Goal: Task Accomplishment & Management: Use online tool/utility

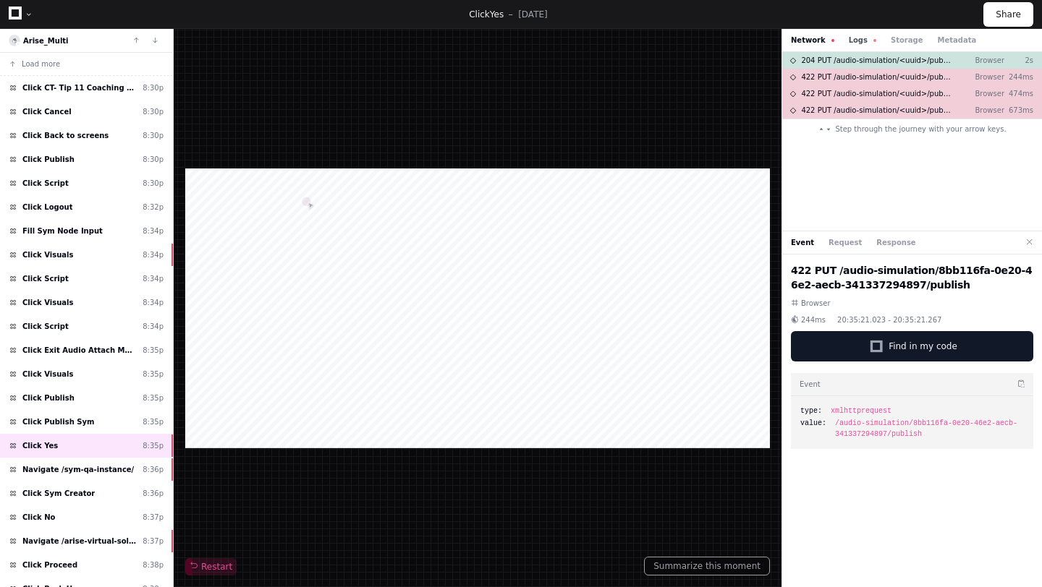
click at [858, 43] on button "Logs" at bounding box center [862, 40] width 27 height 11
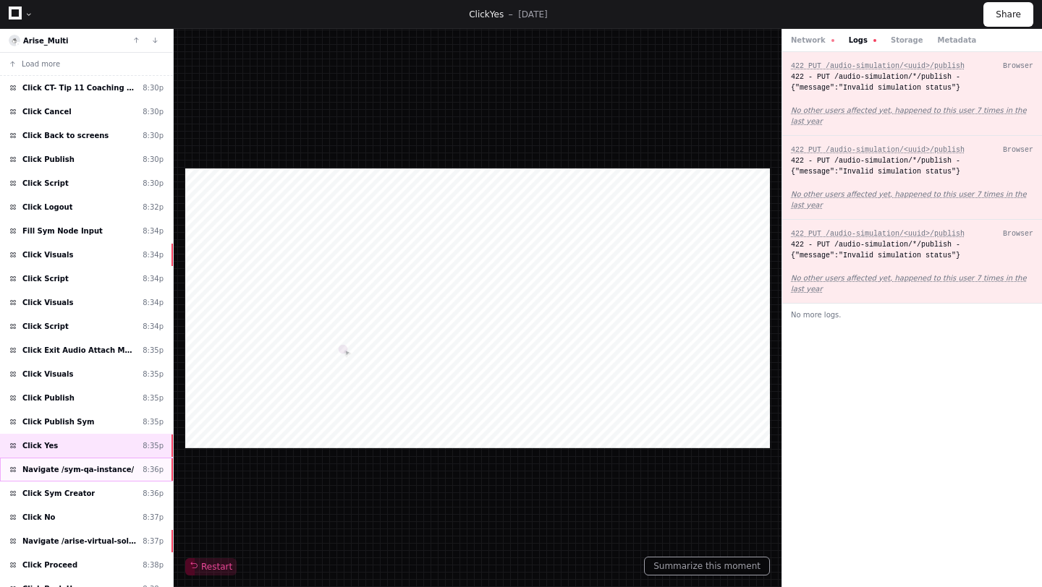
click at [100, 473] on span "Navigate /sym-qa-instance/" at bounding box center [77, 469] width 111 height 11
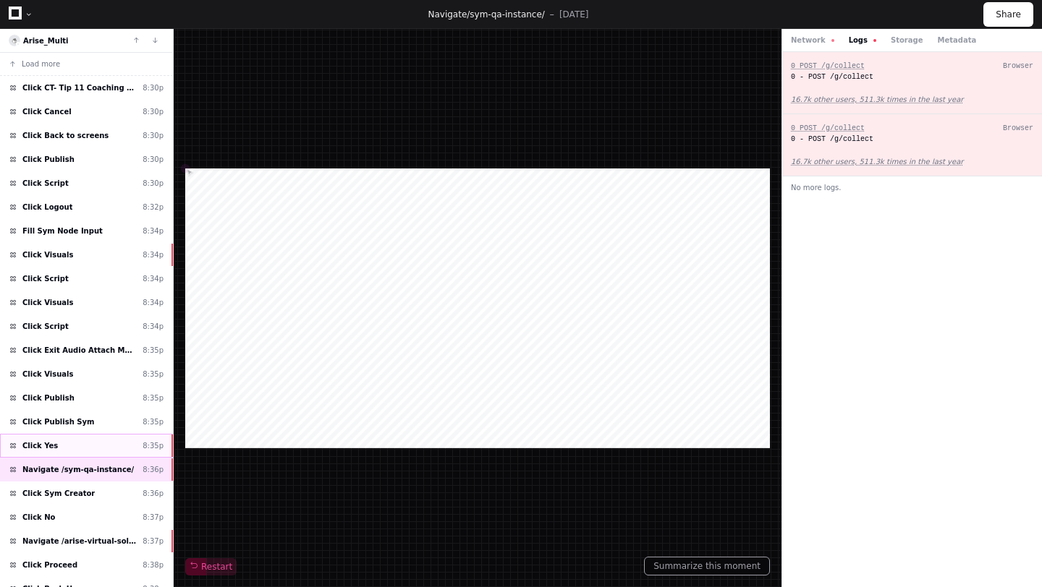
click at [79, 446] on div "Click Yes 8:35p" at bounding box center [86, 446] width 173 height 24
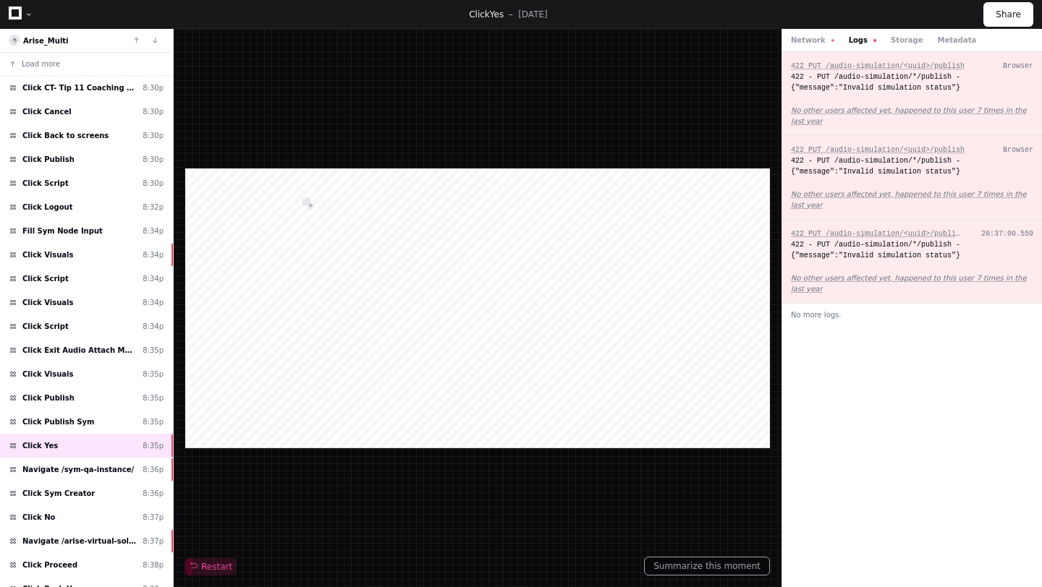
click at [828, 252] on div "422 - PUT /audio-simulation/*/publish - {"message":"Invalid simulation status"}" at bounding box center [912, 250] width 242 height 22
click at [95, 422] on div "Click Publish Sym 8:35p" at bounding box center [86, 422] width 173 height 24
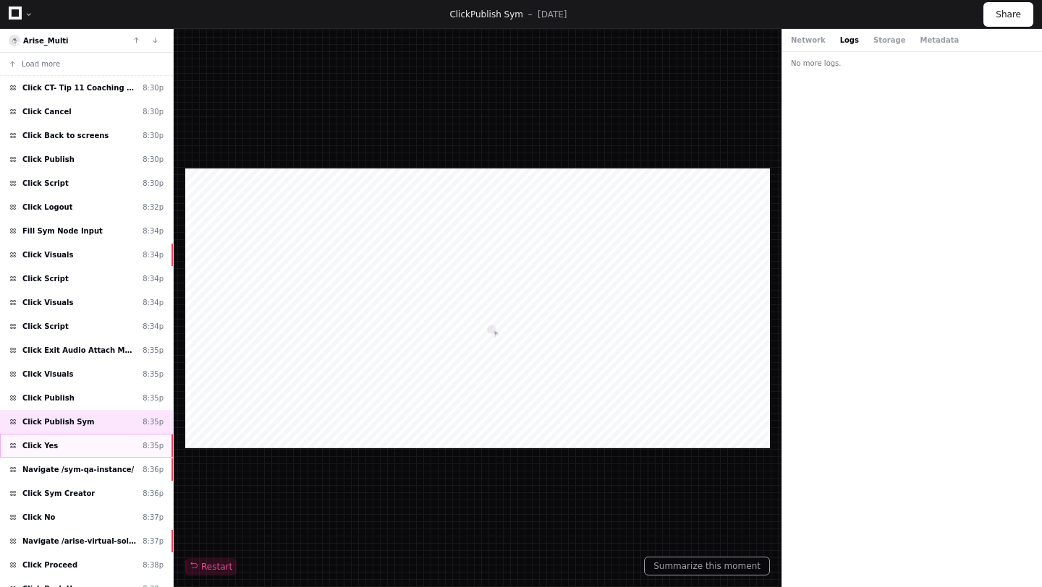
click at [80, 447] on div "Click Yes 8:35p" at bounding box center [86, 446] width 173 height 24
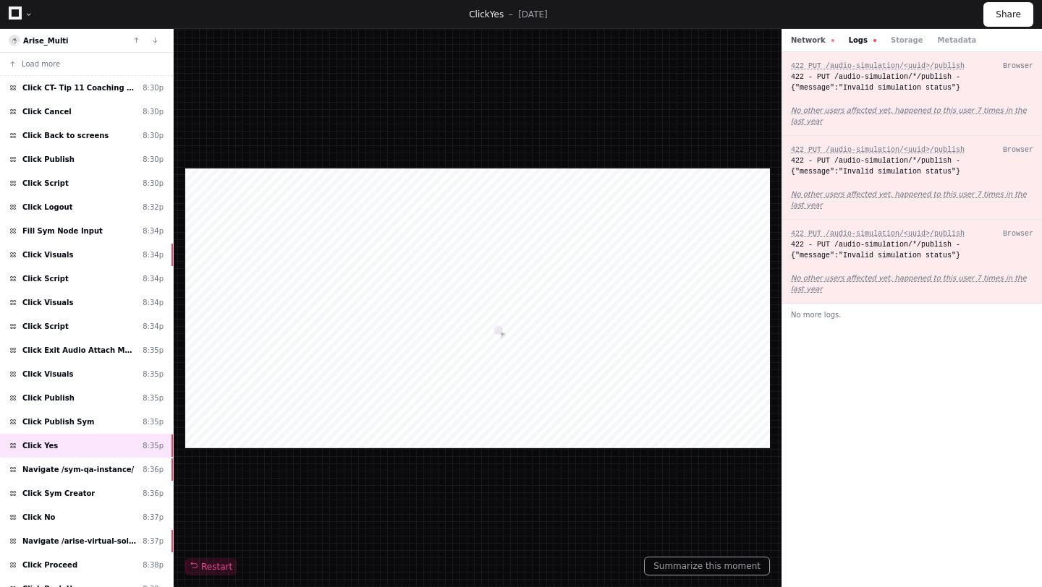
click at [796, 35] on button "Network" at bounding box center [812, 40] width 43 height 11
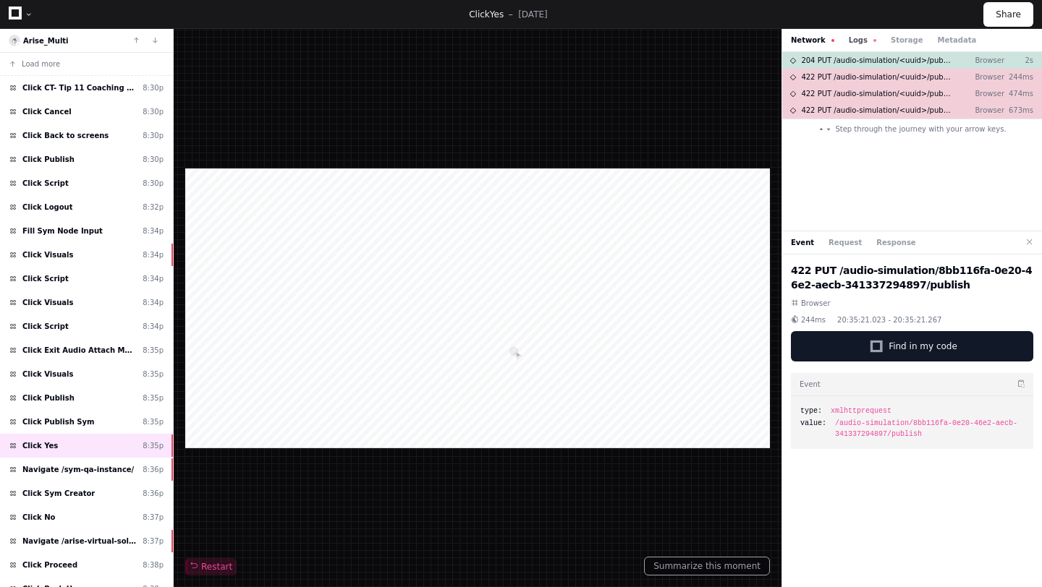
click at [849, 38] on button "Logs" at bounding box center [862, 40] width 27 height 11
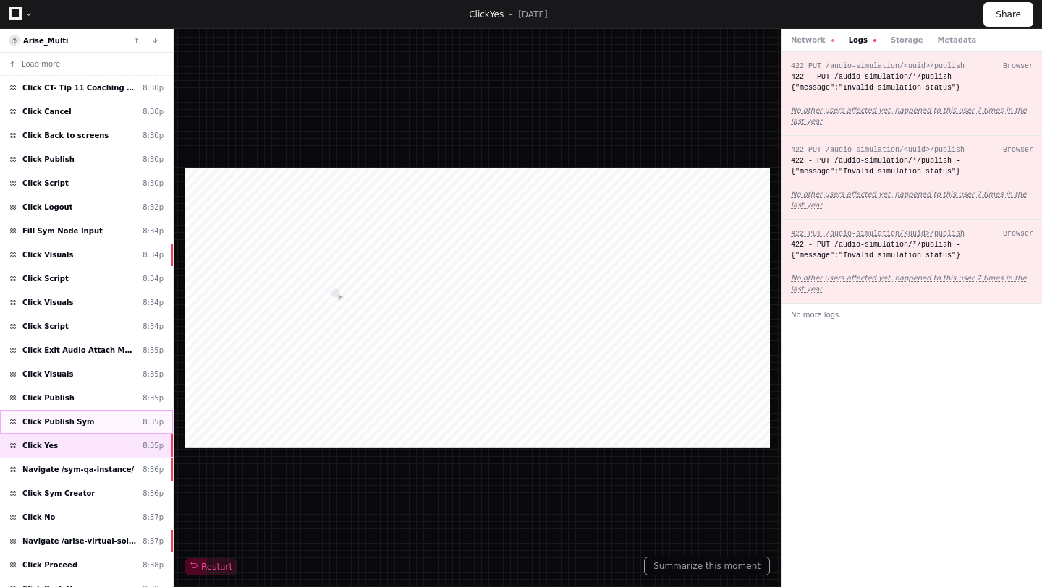
click at [95, 426] on div "Click Publish Sym 8:35p" at bounding box center [86, 422] width 173 height 24
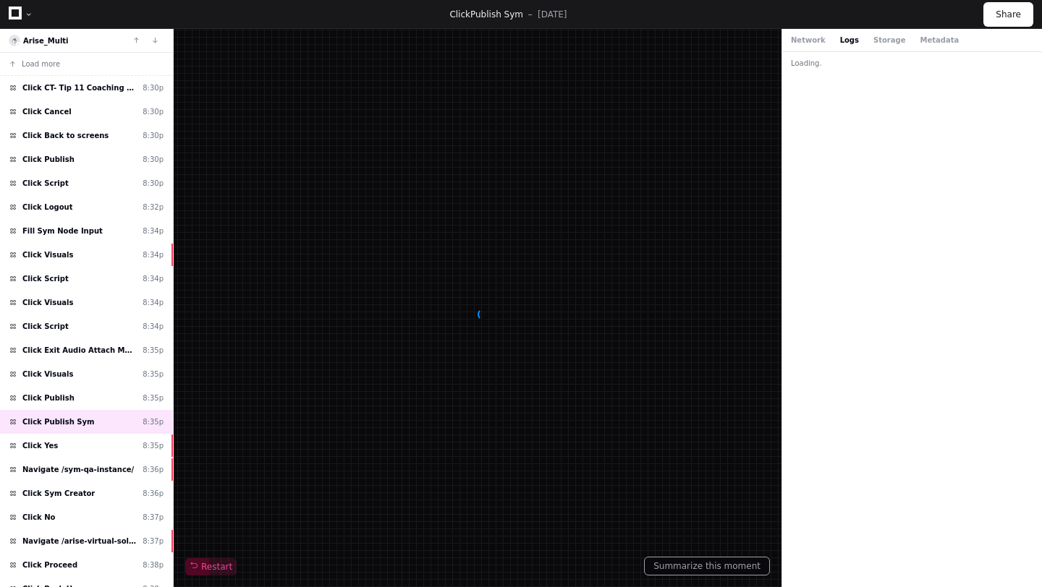
click at [803, 30] on div "Network Logs Storage Metadata" at bounding box center [912, 40] width 260 height 23
click at [802, 38] on button "Network" at bounding box center [808, 40] width 35 height 11
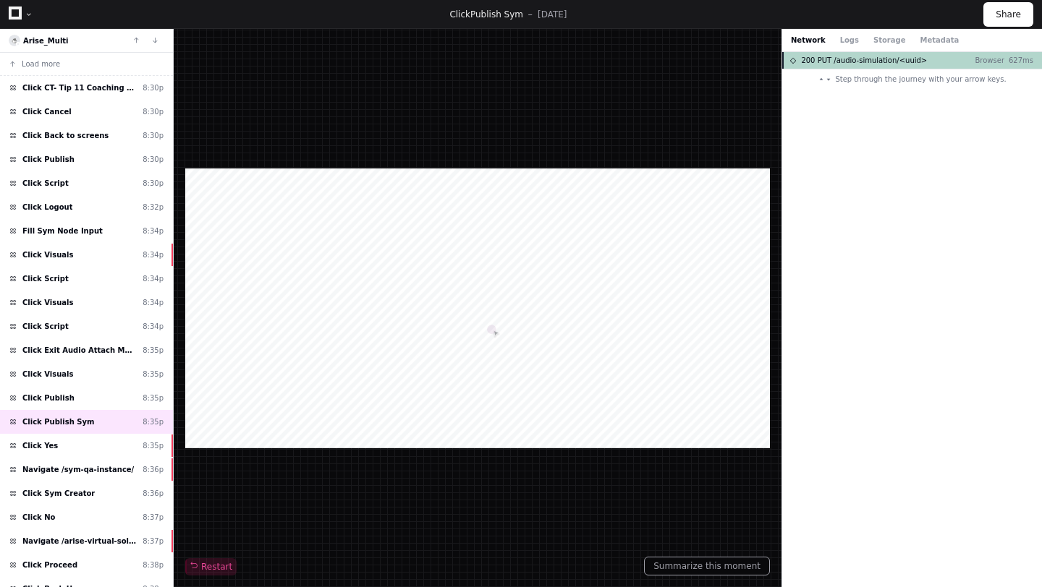
click at [846, 59] on span "200 PUT /audio-simulation/<uuid>" at bounding box center [864, 60] width 126 height 11
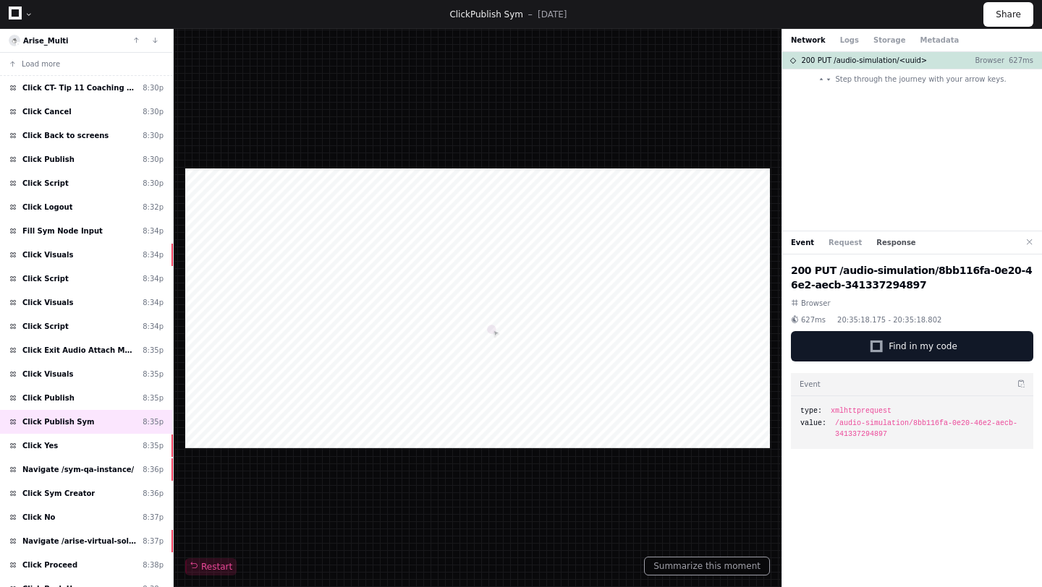
click at [882, 241] on button "Response" at bounding box center [895, 242] width 39 height 11
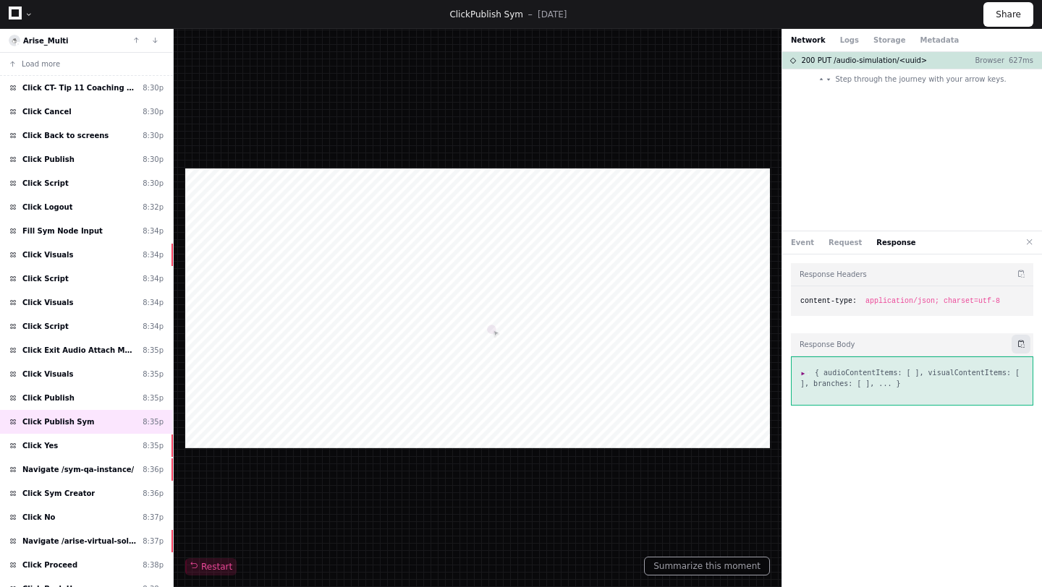
click at [1021, 345] on button at bounding box center [1020, 344] width 19 height 19
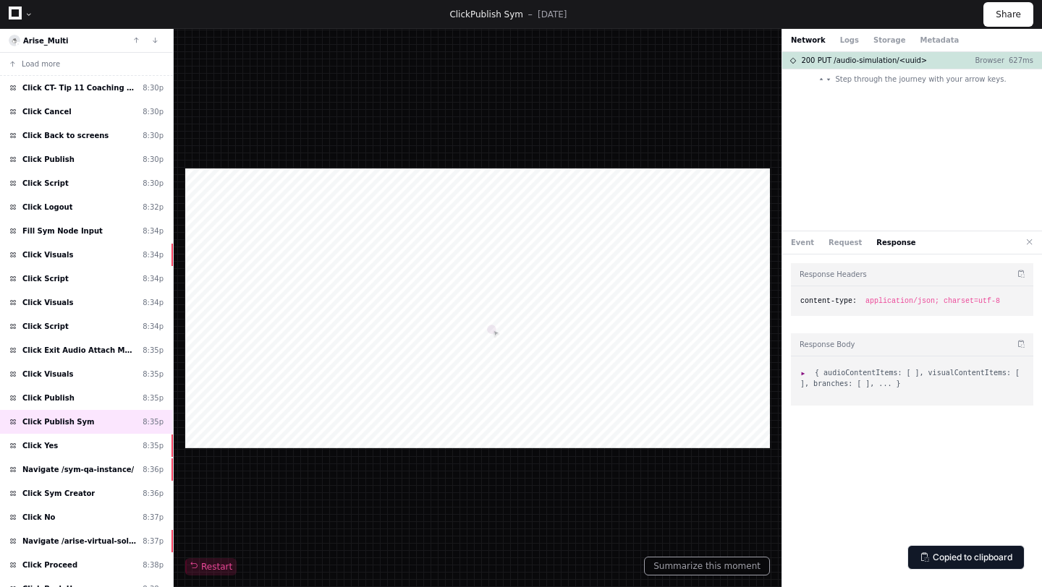
click at [982, 378] on li ": { audioContentItems: [ ], visualContentItems: [ ], branches: [ ], ... }" at bounding box center [912, 378] width 224 height 22
click at [800, 379] on span "{ audioContentItems: [ ], visualContentItems: [ ], branches: [ ], ... }" at bounding box center [909, 378] width 219 height 19
click at [801, 374] on span ":" at bounding box center [805, 373] width 10 height 8
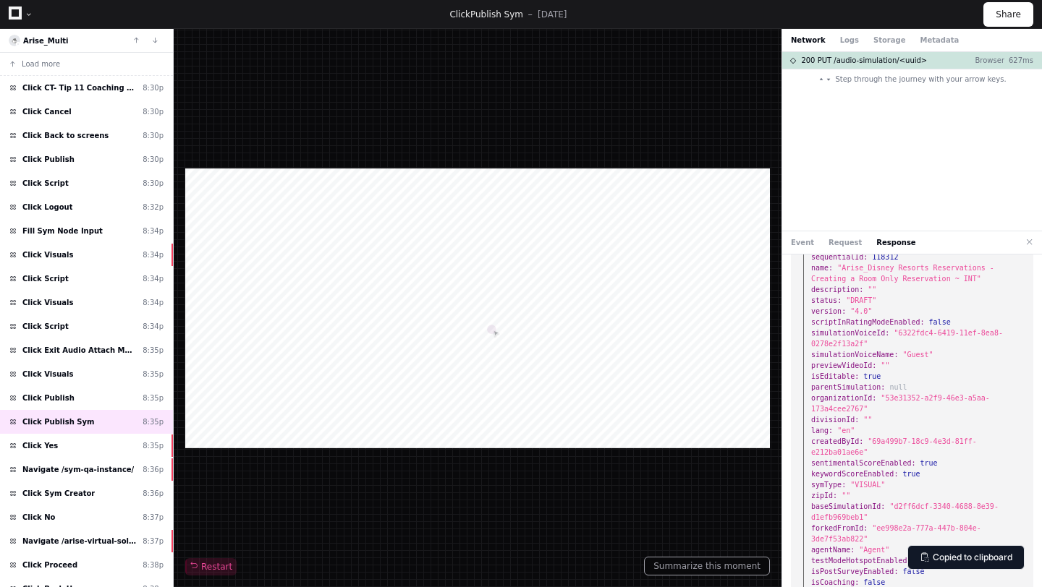
scroll to position [177, 0]
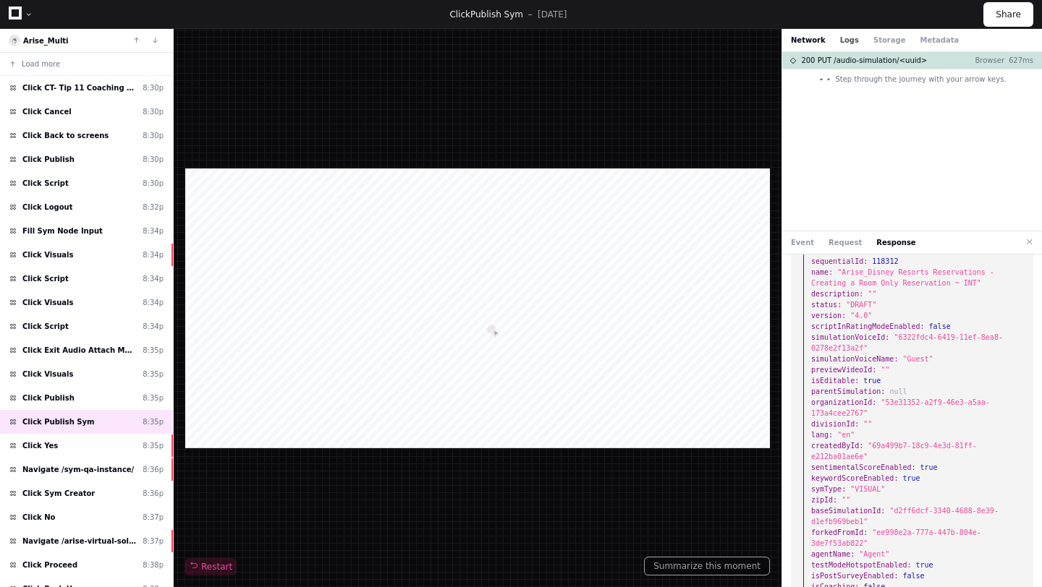
click at [841, 42] on button "Logs" at bounding box center [849, 40] width 19 height 11
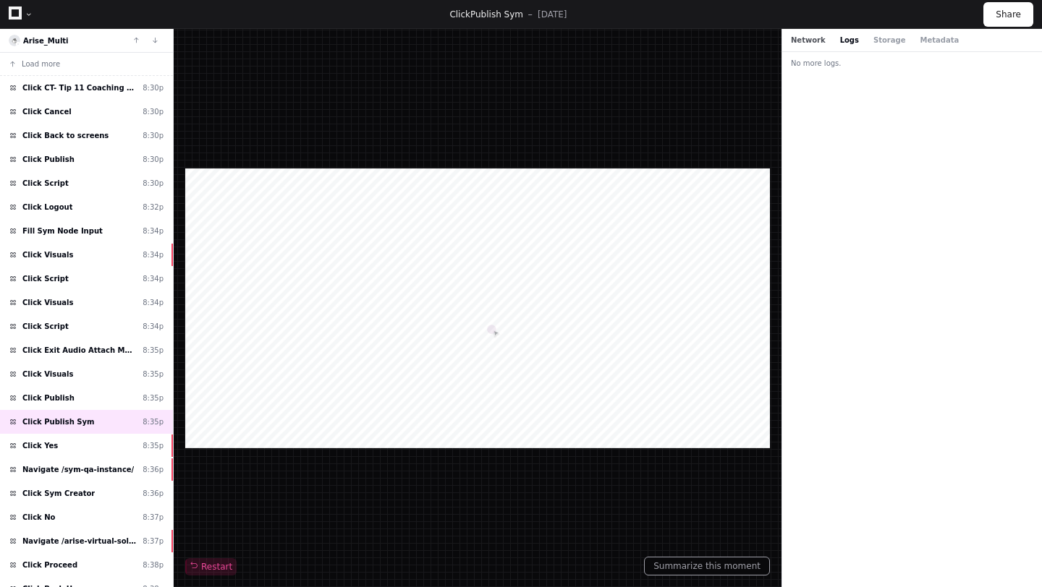
click at [816, 36] on button "Network" at bounding box center [808, 40] width 35 height 11
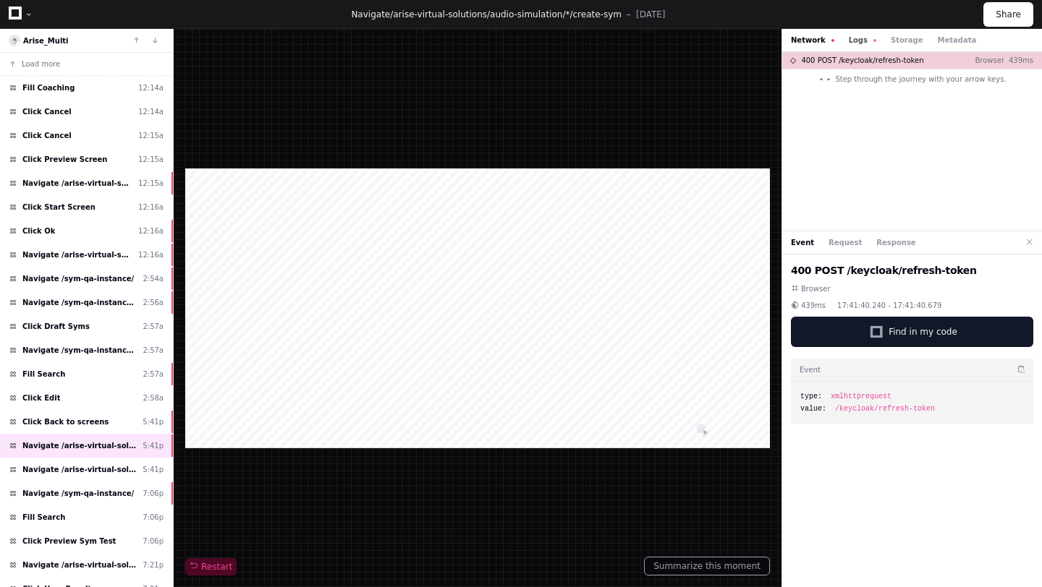
click at [849, 41] on button "Logs" at bounding box center [862, 40] width 27 height 11
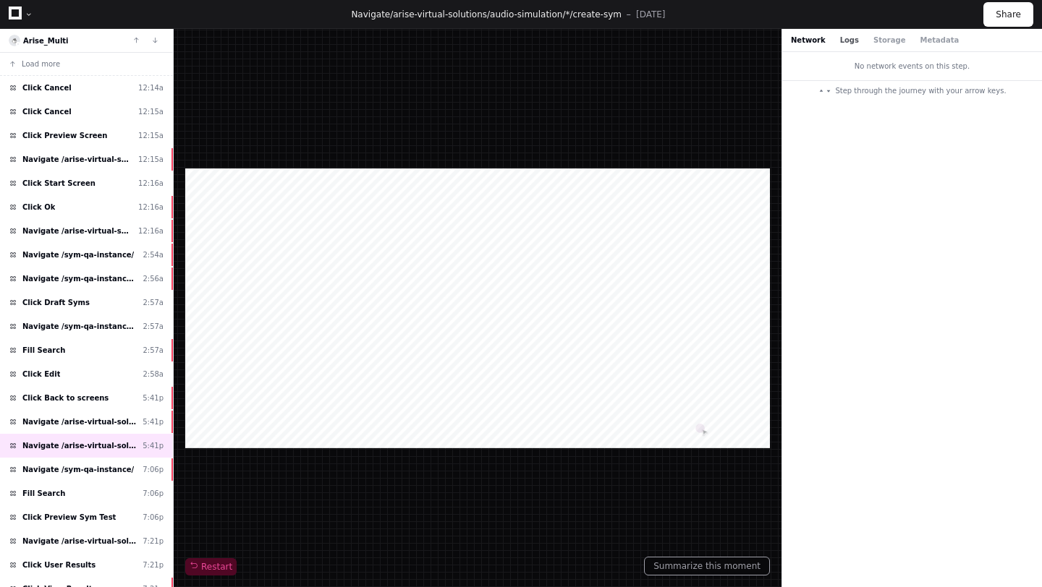
click at [848, 38] on button "Logs" at bounding box center [849, 40] width 19 height 11
click at [95, 468] on span "Navigate /sym-qa-instance/" at bounding box center [77, 469] width 111 height 11
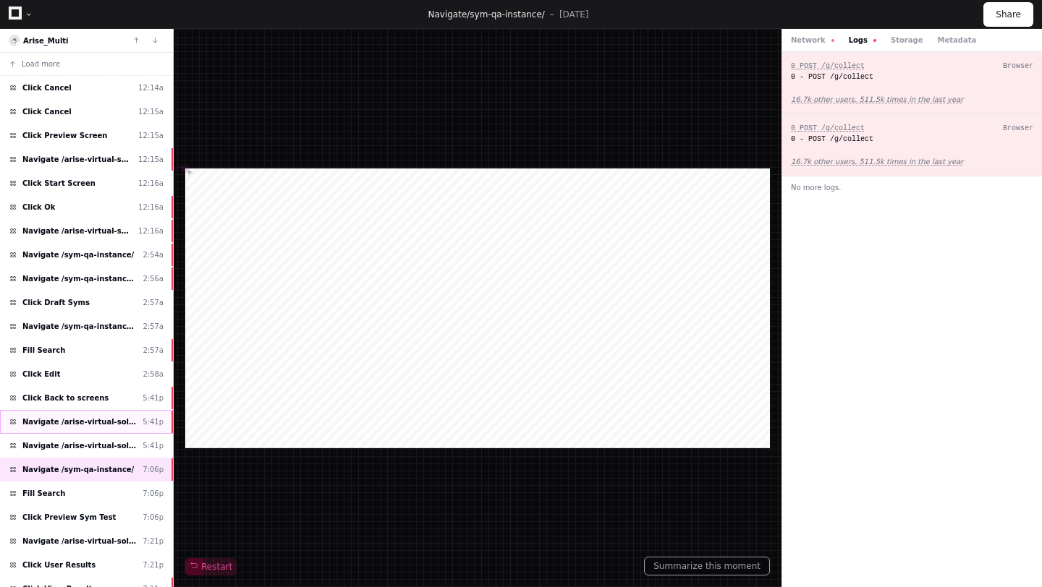
click at [101, 423] on span "Navigate /arise-virtual-solutions/audio-simulation/*/create-sym" at bounding box center [79, 422] width 114 height 11
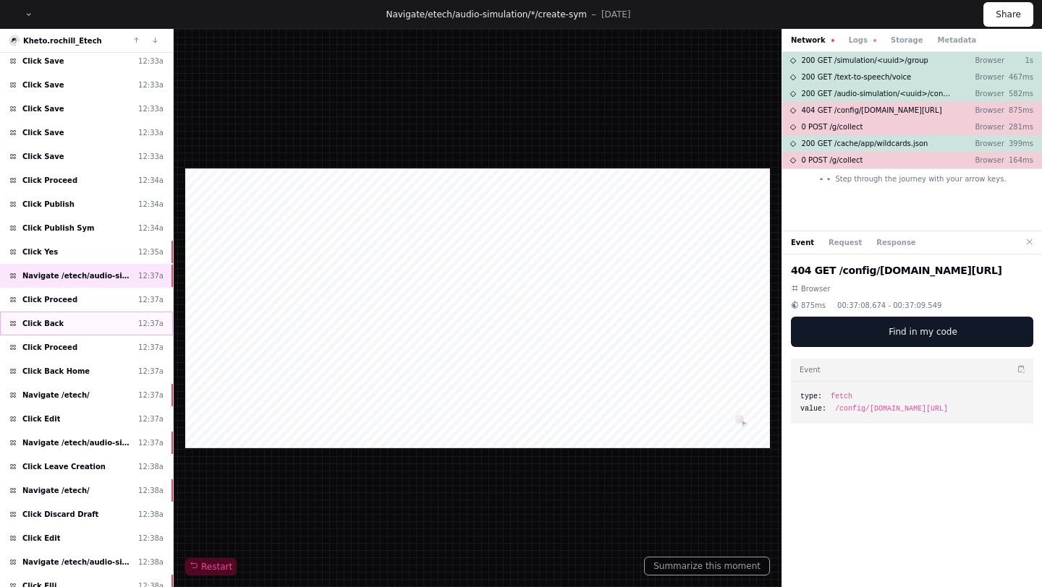
scroll to position [171, 0]
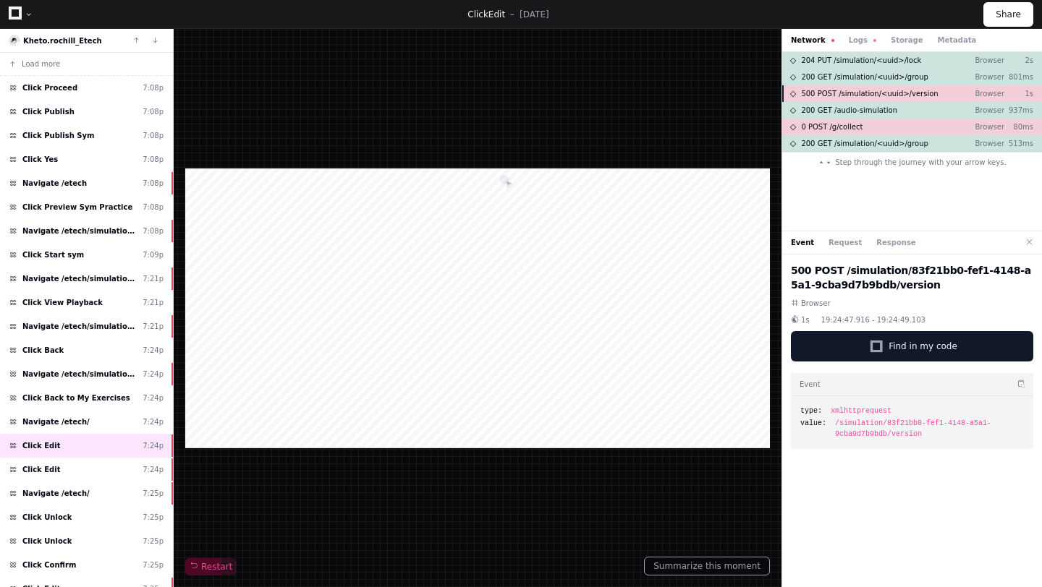
click at [816, 96] on span "500 POST /simulation/<uuid>/version" at bounding box center [869, 93] width 137 height 11
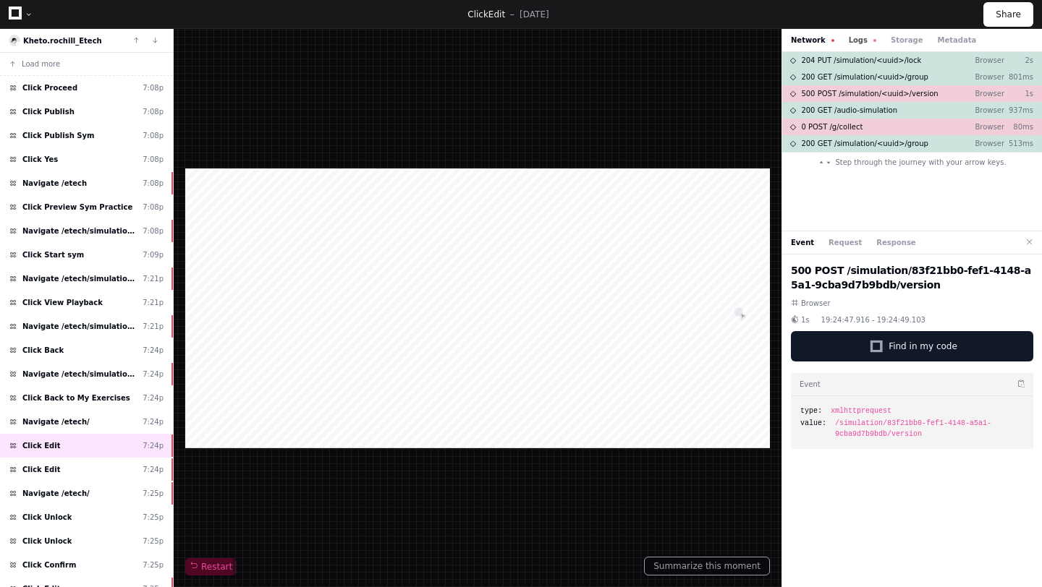
click at [858, 35] on button "Logs" at bounding box center [862, 40] width 27 height 11
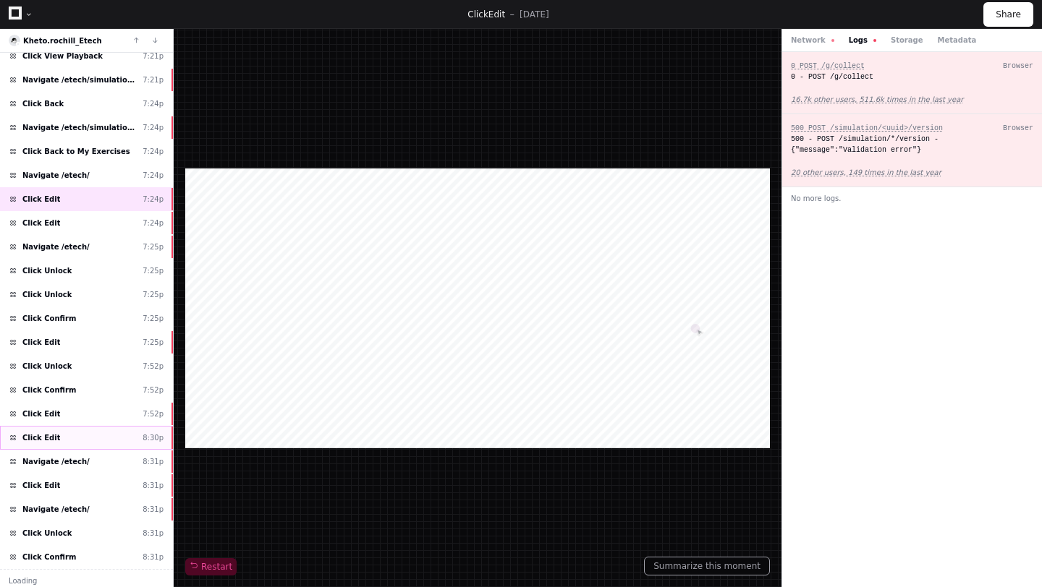
scroll to position [251, 0]
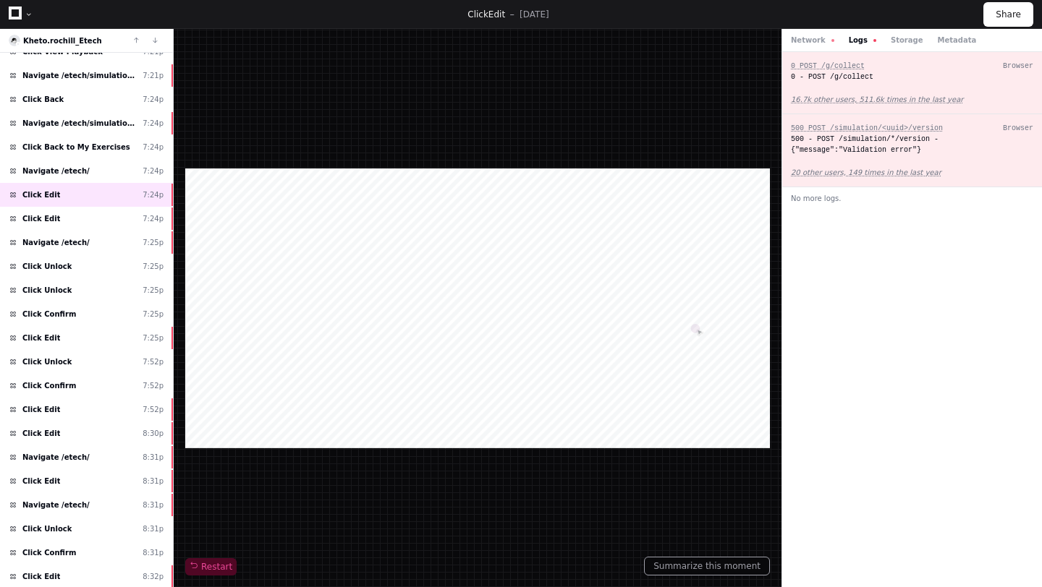
click at [807, 48] on div "Network Logs Storage Metadata" at bounding box center [912, 40] width 260 height 23
click at [806, 38] on button "Network" at bounding box center [812, 40] width 43 height 11
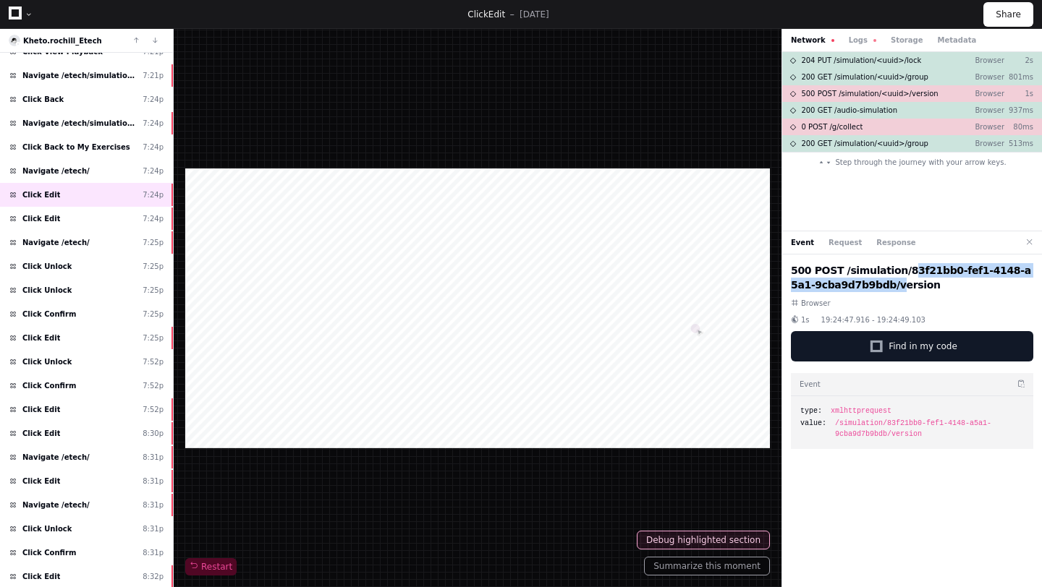
drag, startPoint x: 895, startPoint y: 269, endPoint x: 853, endPoint y: 284, distance: 44.6
click at [853, 284] on h2 "500 POST /simulation/83f21bb0-fef1-4148-a5a1-9cba9d7b9bdb/version" at bounding box center [912, 277] width 242 height 29
copy h2 "83f21bb0-fef1-4148-a5a1-9cba9d7b9bdb/"
click at [851, 511] on div "500 POST /simulation/83f21bb0-fef1-4148-a5a1-9cba9d7b9bdb/version Browser 1s 19…" at bounding box center [912, 424] width 260 height 339
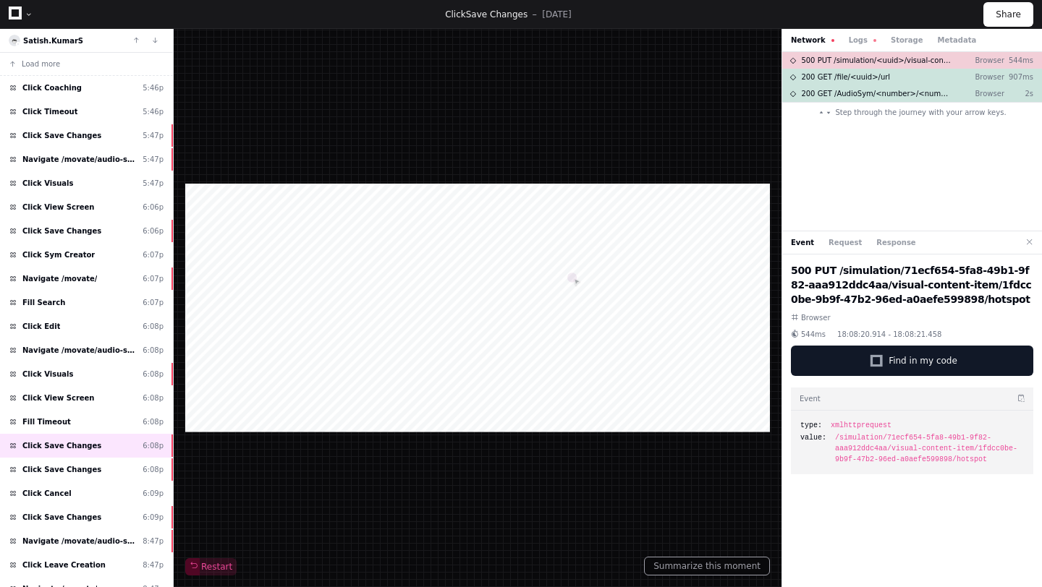
click at [857, 32] on div "Network Logs Storage Metadata" at bounding box center [912, 40] width 260 height 23
click at [849, 43] on button "Logs" at bounding box center [862, 40] width 27 height 11
